Goal: Check status: Verify the current state of an ongoing process or item

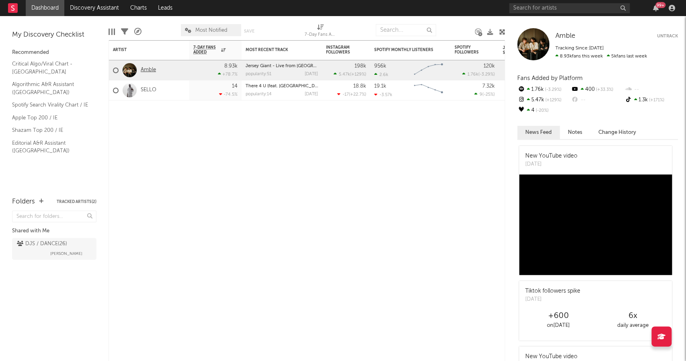
click at [144, 70] on link "Amble" at bounding box center [148, 70] width 15 height 7
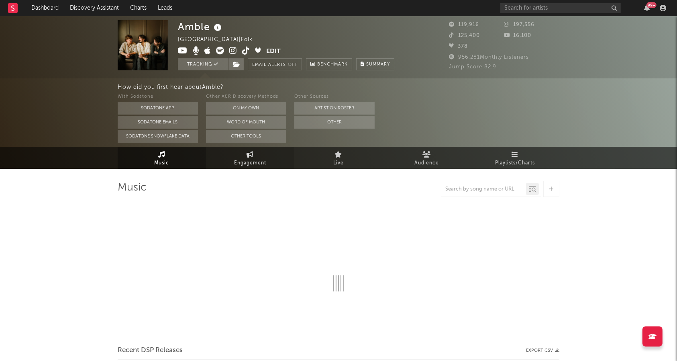
click at [232, 159] on link "Engagement" at bounding box center [250, 158] width 88 height 22
select select "1w"
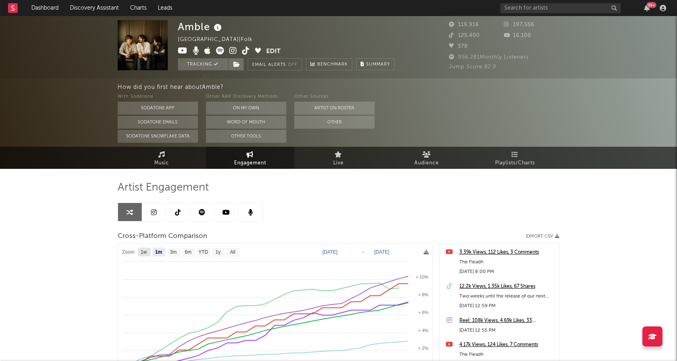
click at [146, 256] on rect at bounding box center [144, 252] width 13 height 9
select select "1w"
type input "[DATE]"
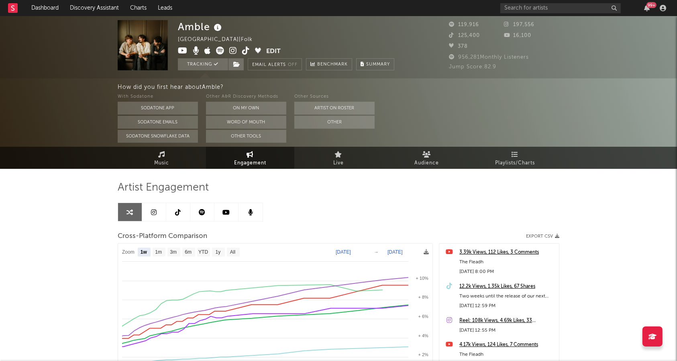
select select "1w"
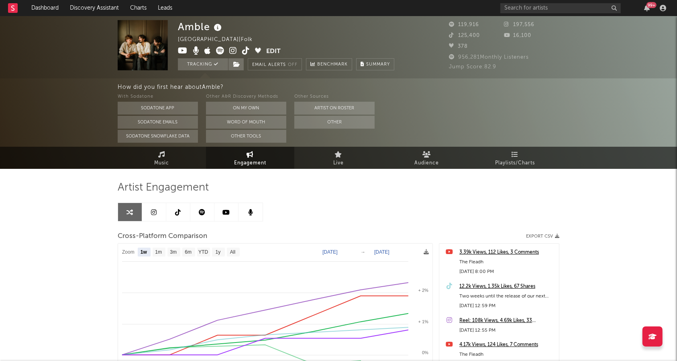
click at [96, 291] on div "Amble [GEOGRAPHIC_DATA] | Folk Edit Tracking Email Alerts Off Benchmark Summary…" at bounding box center [338, 263] width 677 height 494
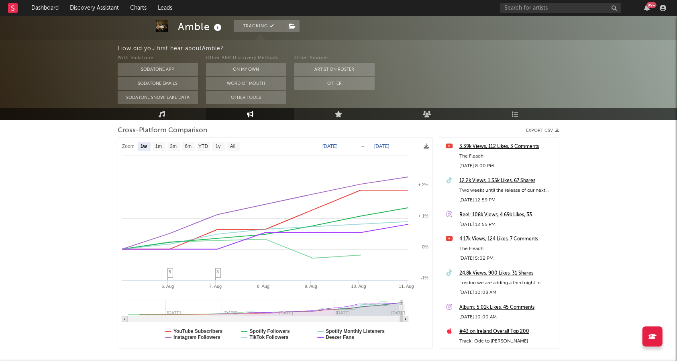
scroll to position [107, 0]
click at [283, 327] on text "Spotify Followers" at bounding box center [270, 330] width 40 height 6
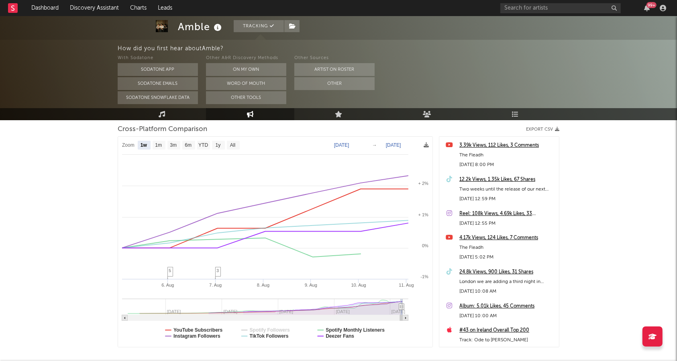
select select "1w"
click at [346, 329] on text "Spotify Monthly Listeners" at bounding box center [355, 330] width 59 height 6
select select "1w"
click at [344, 335] on text "Deezer Fans" at bounding box center [340, 336] width 29 height 6
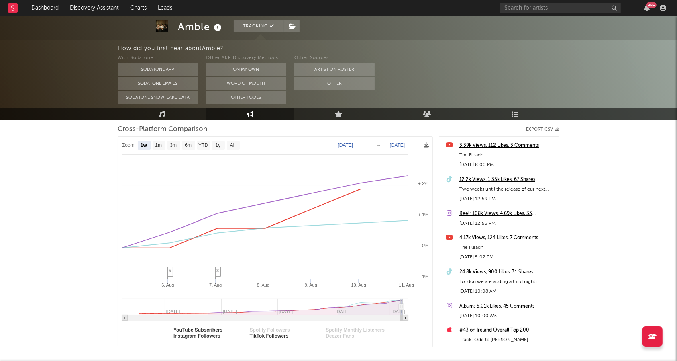
select select "1w"
